Goal: Task Accomplishment & Management: Manage account settings

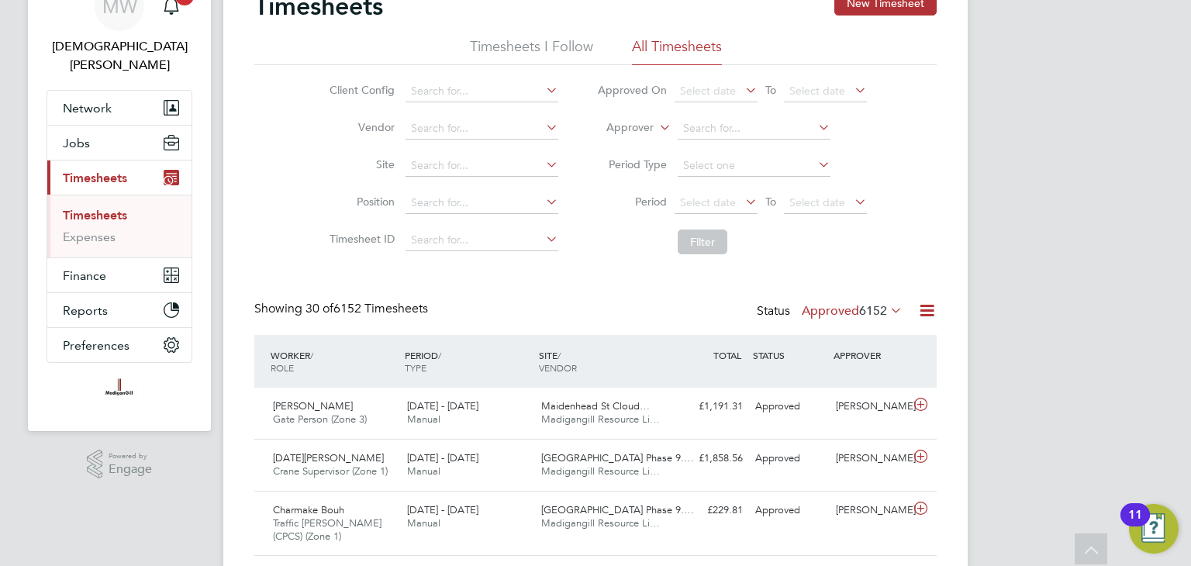
click at [919, 305] on icon at bounding box center [926, 310] width 19 height 19
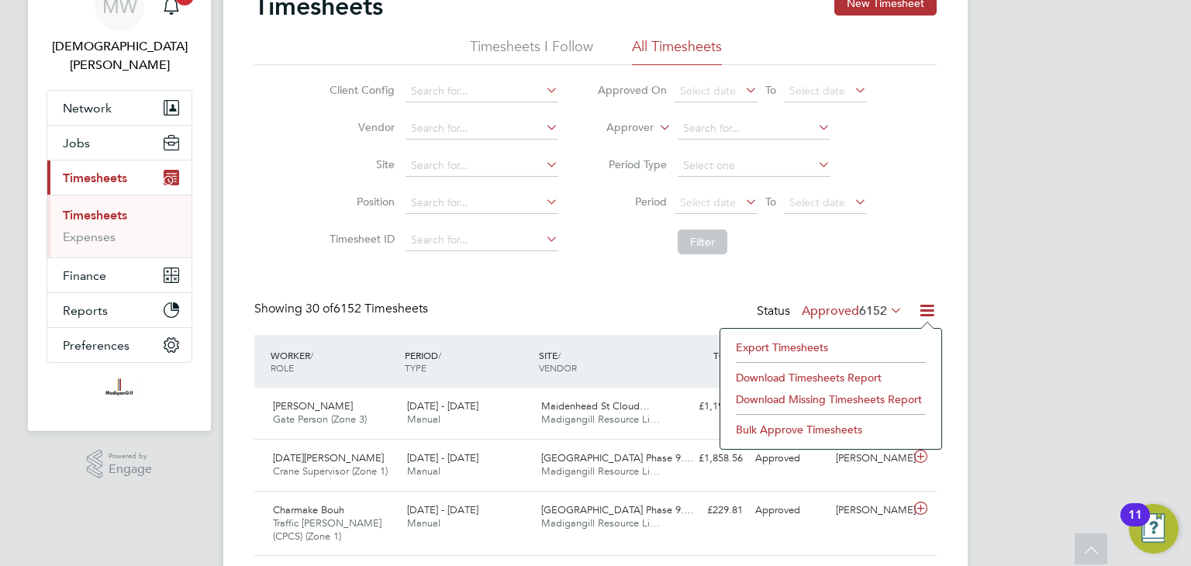
click at [819, 345] on li "Export Timesheets" at bounding box center [830, 347] width 205 height 22
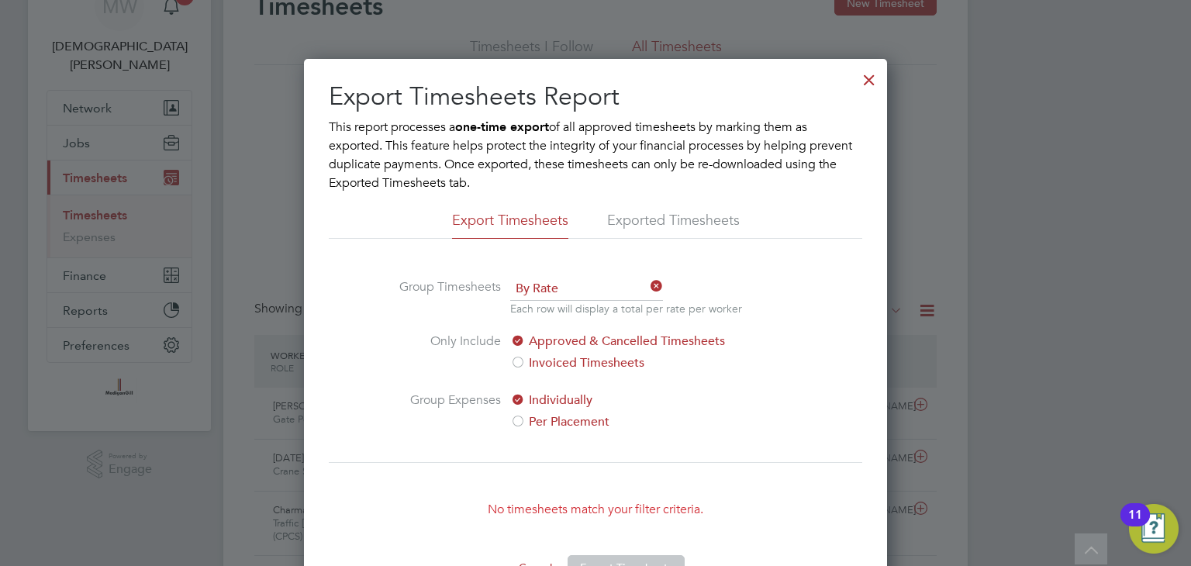
click at [864, 81] on div at bounding box center [869, 76] width 28 height 28
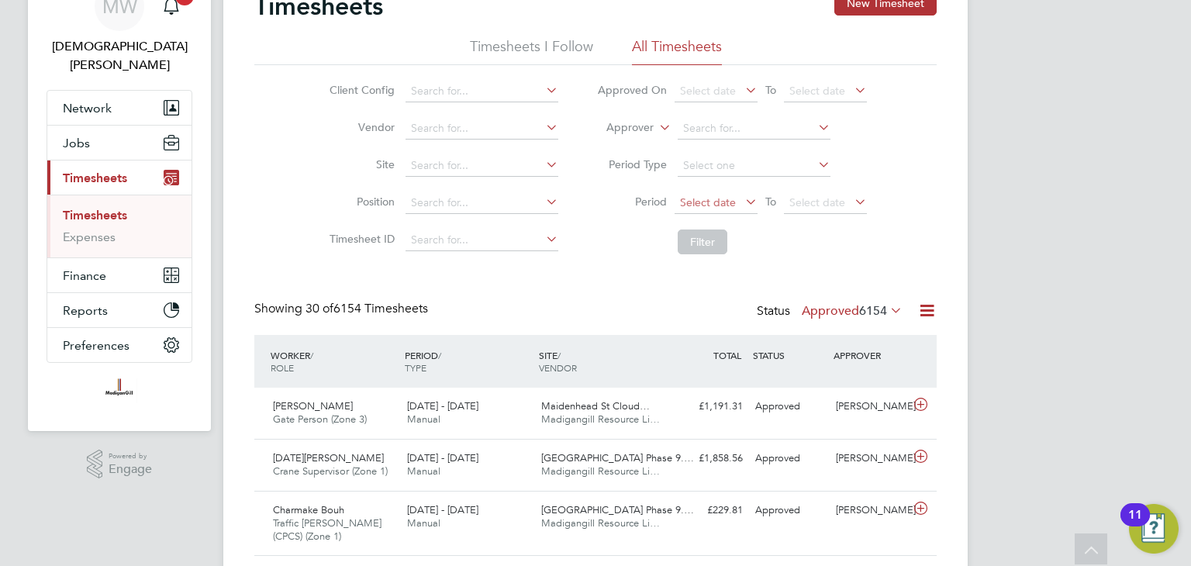
click at [737, 199] on span "Select date" at bounding box center [715, 203] width 83 height 21
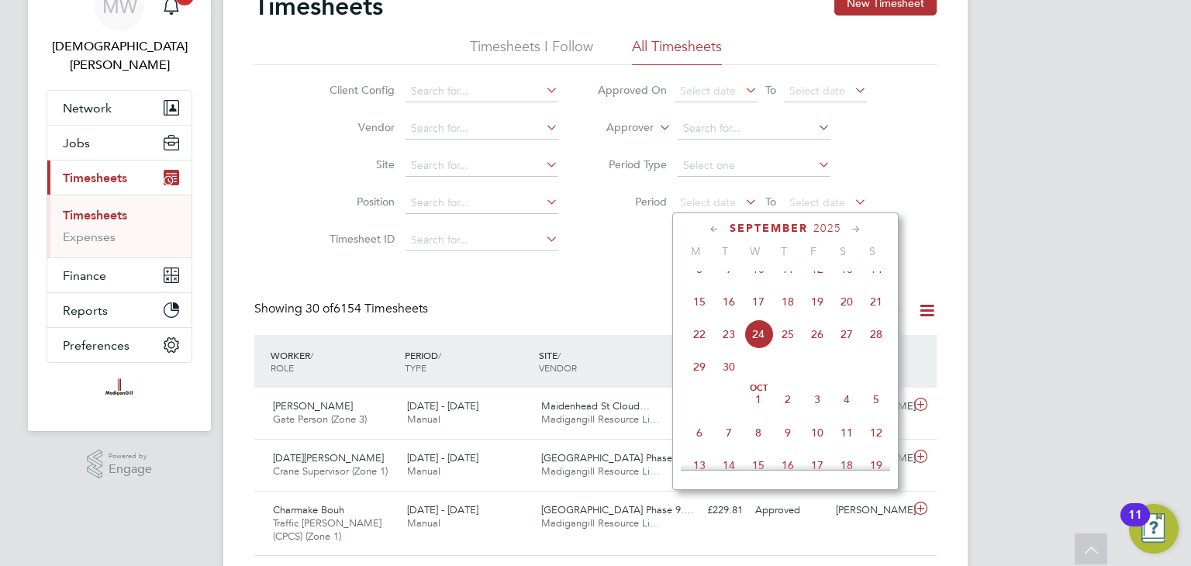
click at [694, 316] on span "15" at bounding box center [698, 301] width 29 height 29
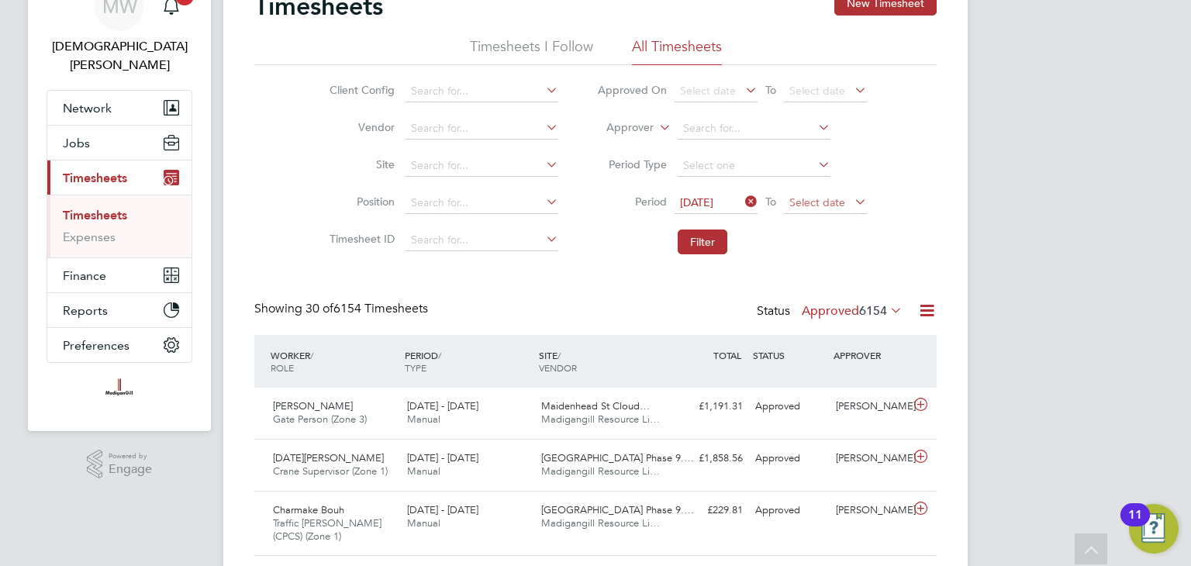
click at [810, 207] on span "Select date" at bounding box center [817, 202] width 56 height 14
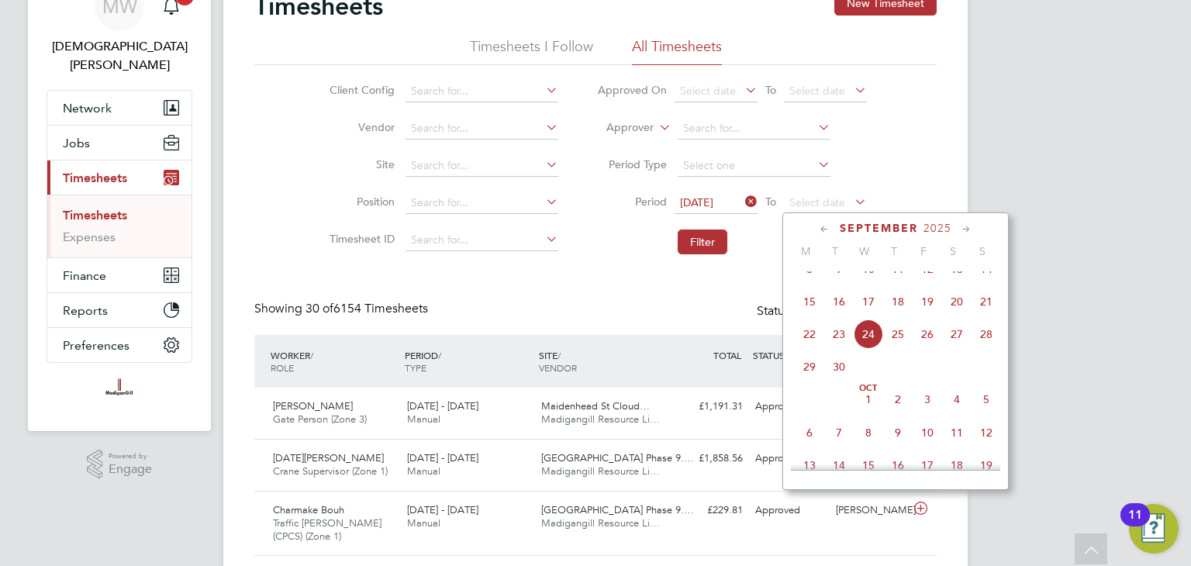
click at [981, 314] on span "21" at bounding box center [985, 301] width 29 height 29
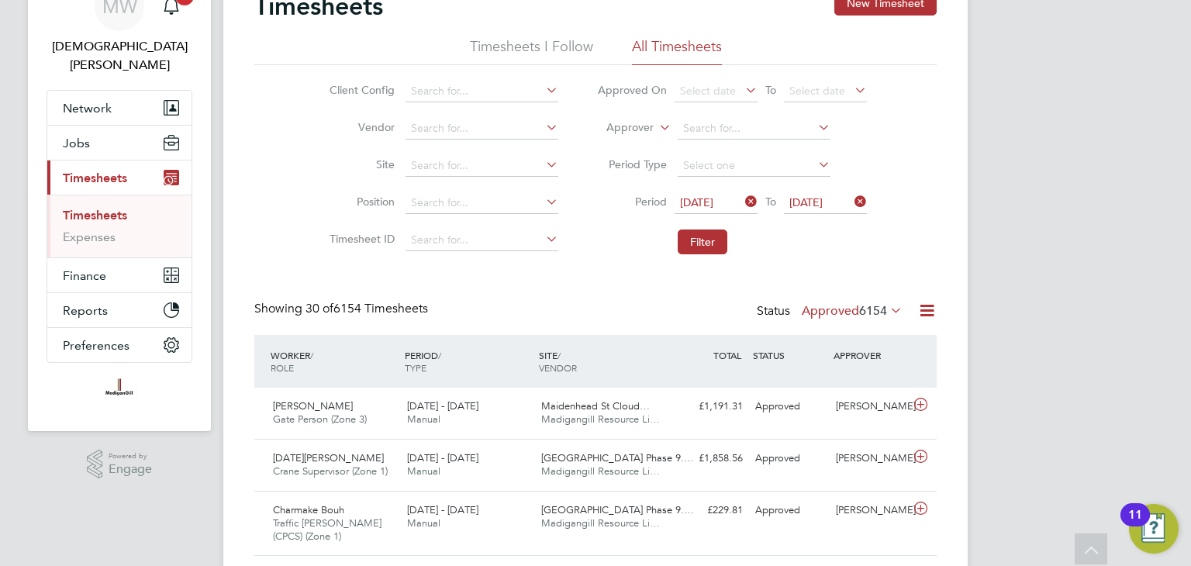
click at [713, 240] on button "Filter" at bounding box center [703, 241] width 50 height 25
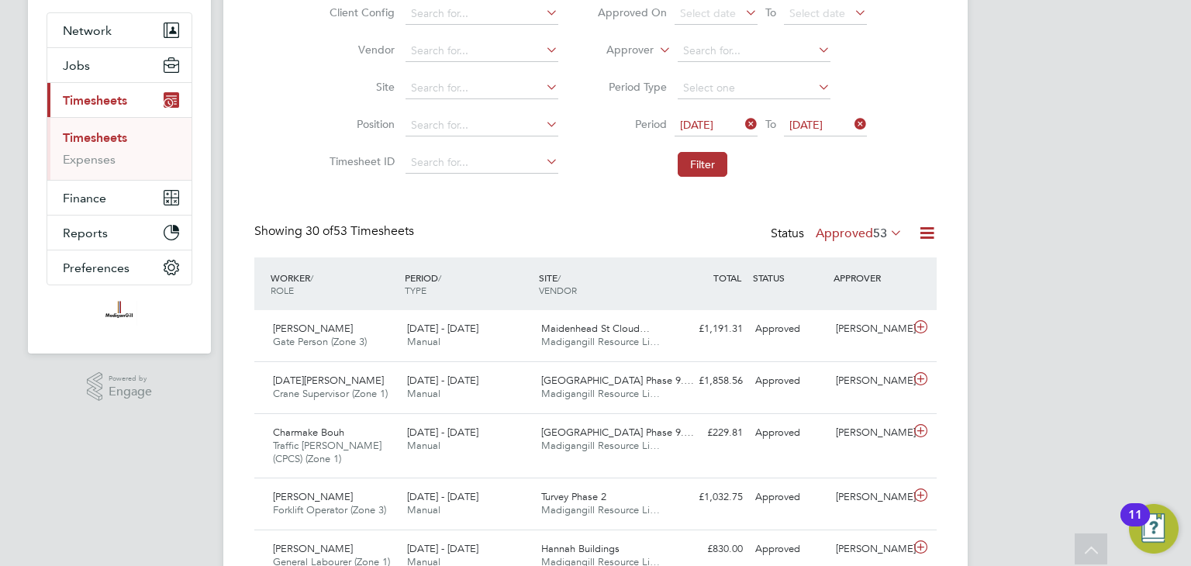
click at [874, 233] on span "53" at bounding box center [880, 234] width 14 height 16
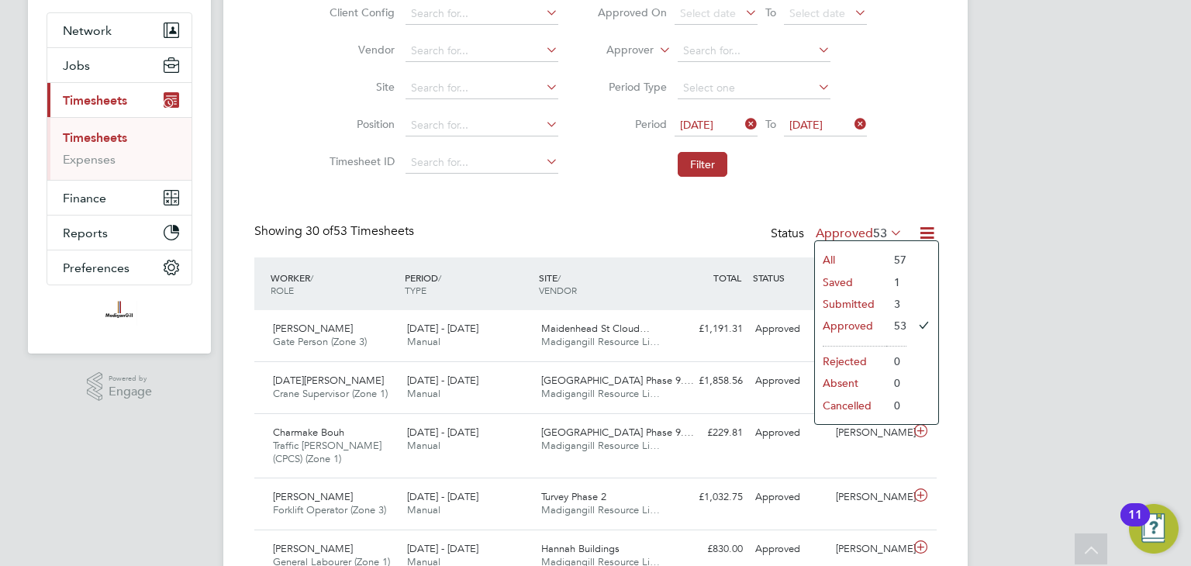
click at [847, 283] on li "Saved" at bounding box center [850, 282] width 71 height 22
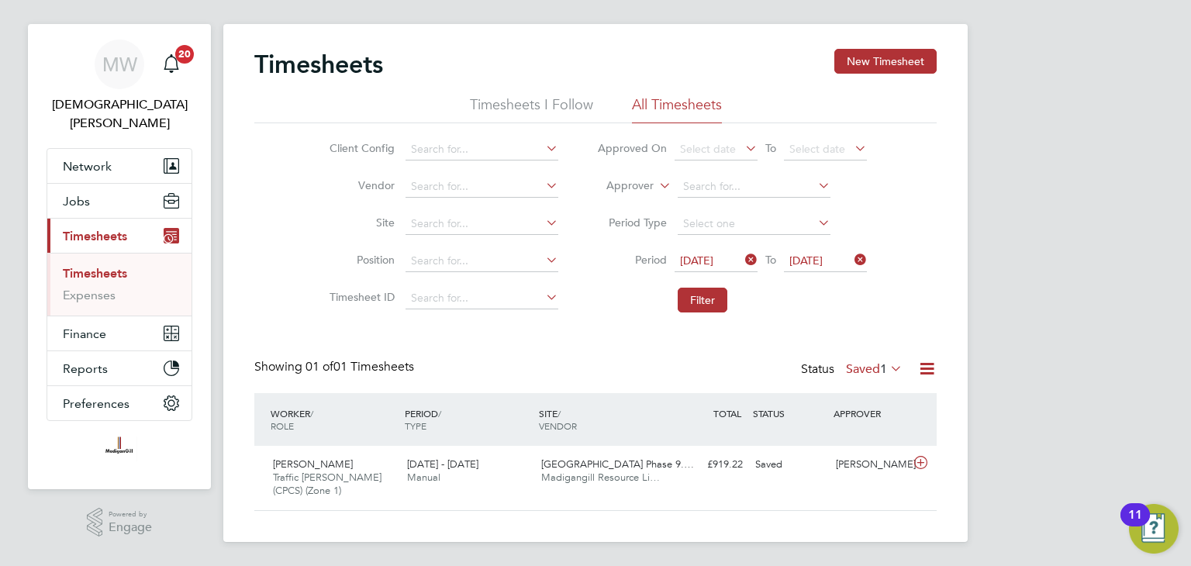
click at [863, 364] on label "Saved 1" at bounding box center [874, 369] width 57 height 16
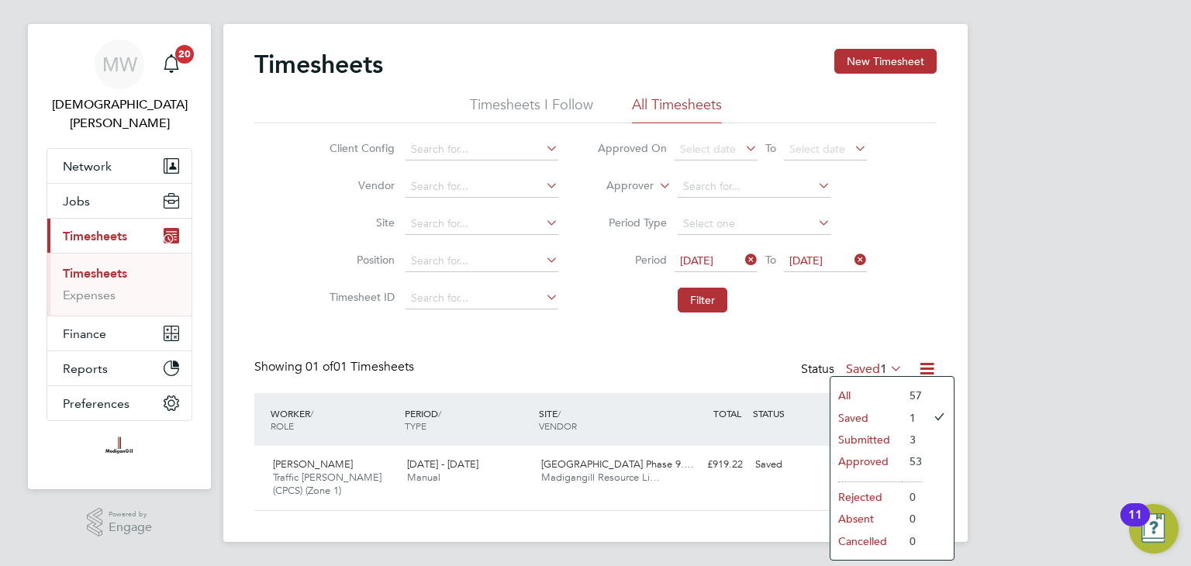
click at [863, 434] on li "Submitted" at bounding box center [865, 440] width 71 height 22
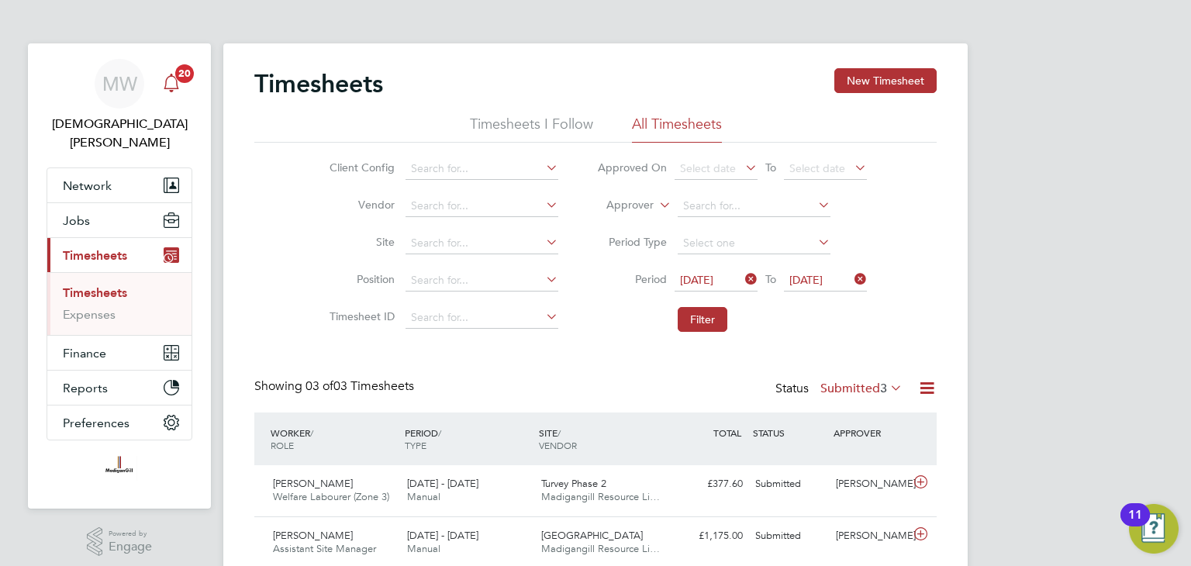
click at [177, 74] on span "20" at bounding box center [184, 73] width 19 height 19
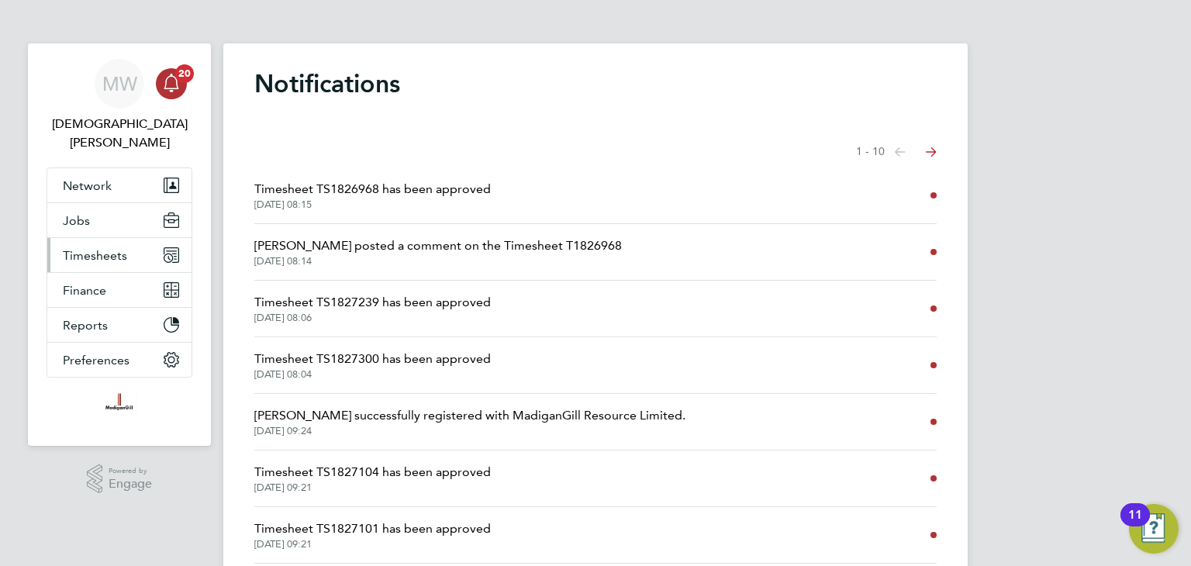
click at [99, 248] on span "Timesheets" at bounding box center [95, 255] width 64 height 15
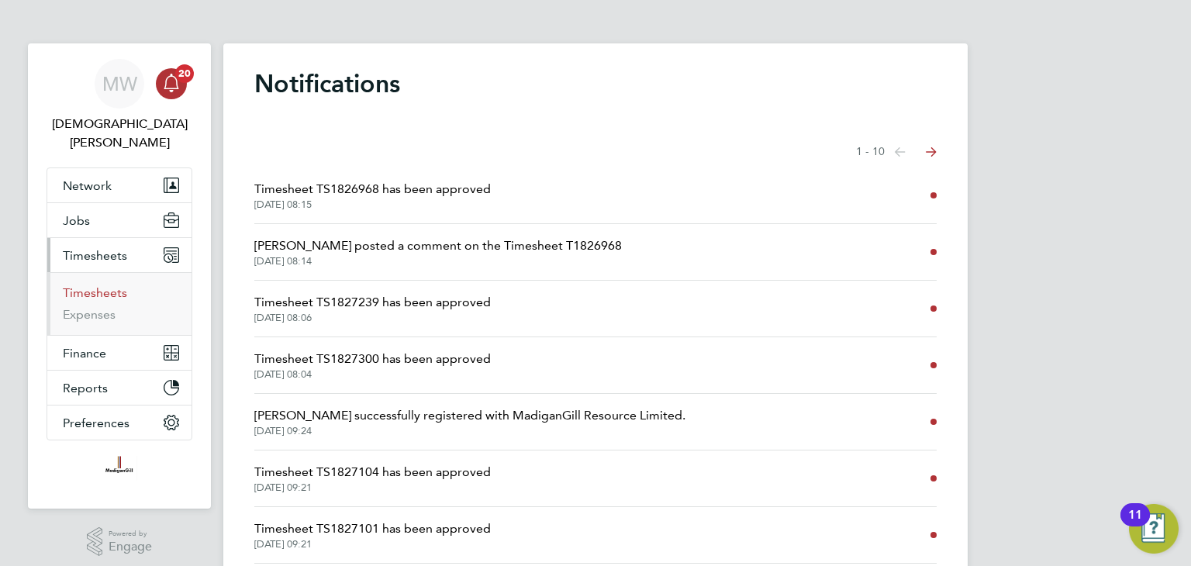
click at [105, 285] on link "Timesheets" at bounding box center [95, 292] width 64 height 15
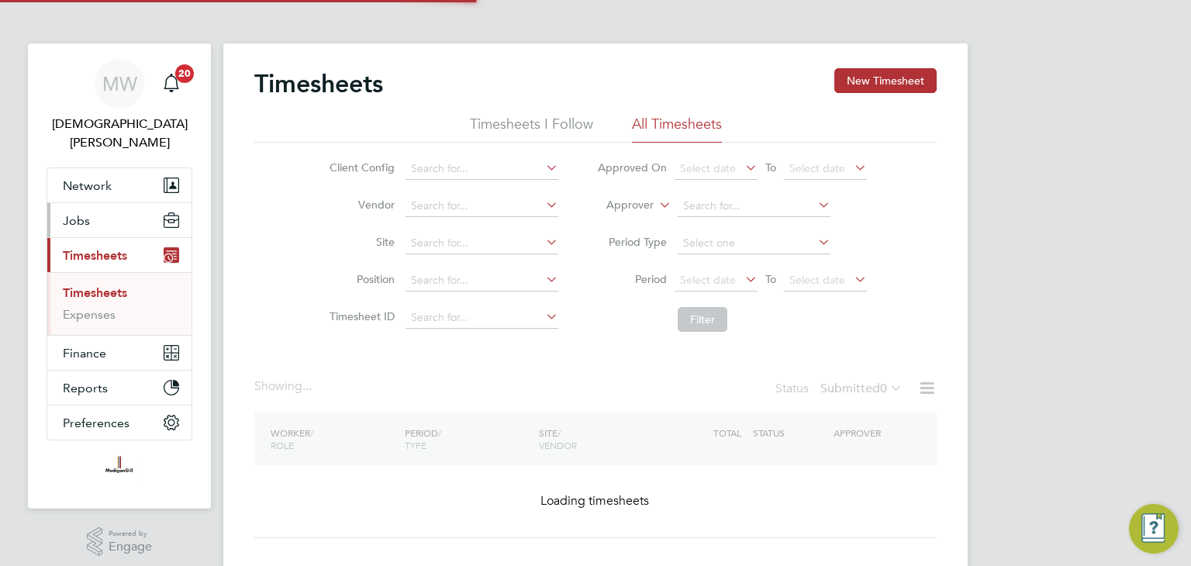
click at [81, 213] on span "Jobs" at bounding box center [76, 220] width 27 height 15
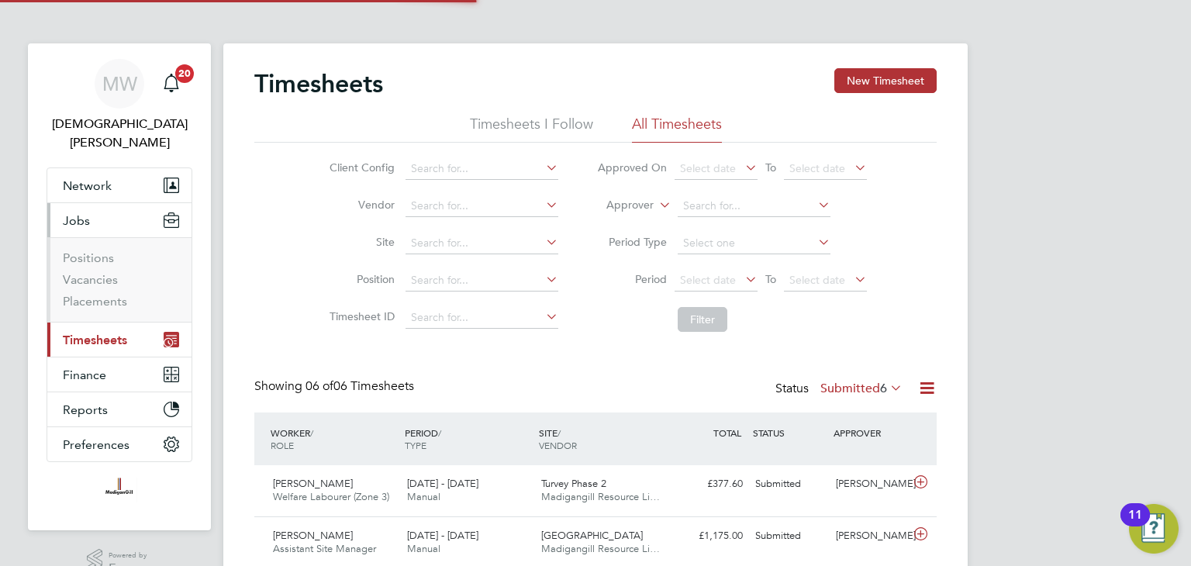
scroll to position [52, 135]
click at [105, 272] on link "Vacancies" at bounding box center [90, 279] width 55 height 15
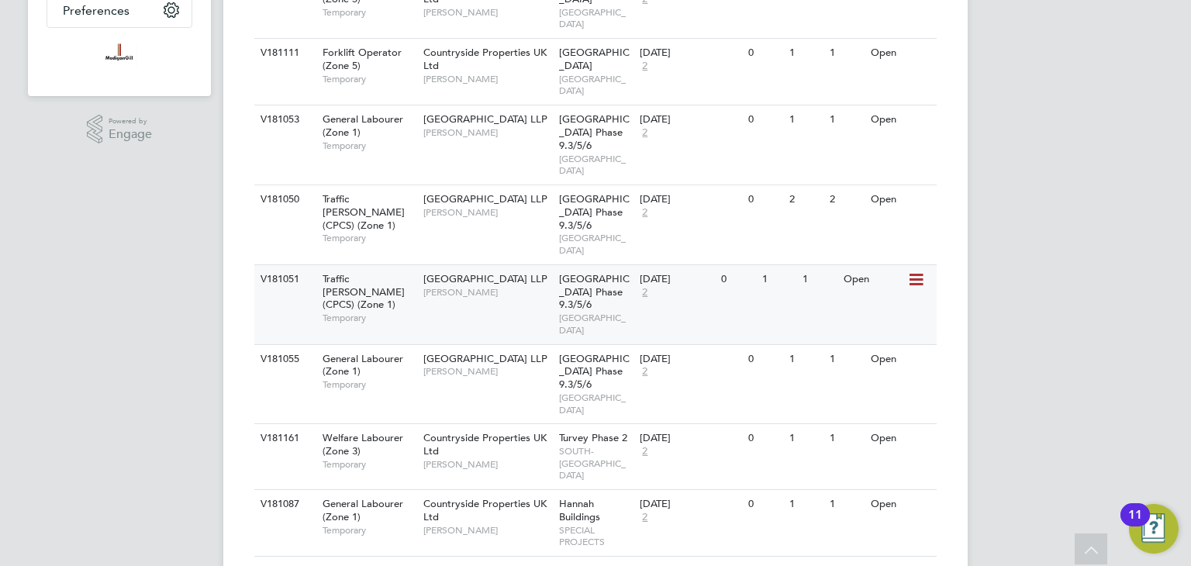
scroll to position [357, 0]
